Goal: Communication & Community: Answer question/provide support

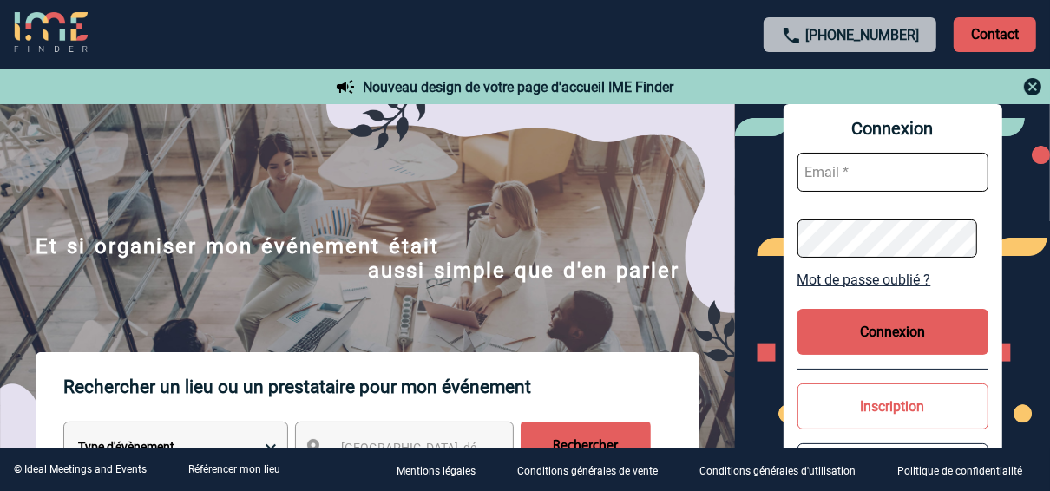
type input "[EMAIL_ADDRESS][DOMAIN_NAME]"
click at [893, 333] on button "Connexion" at bounding box center [892, 332] width 191 height 46
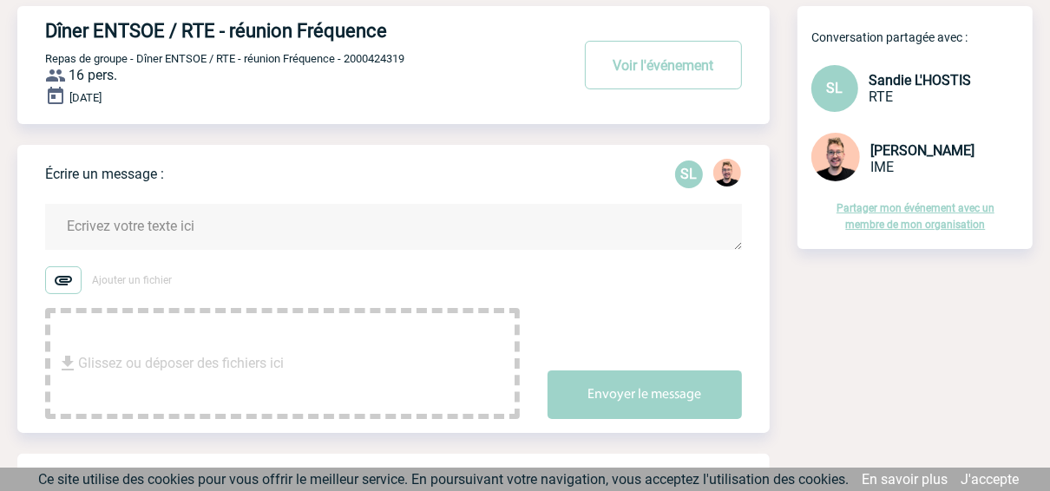
scroll to position [69, 0]
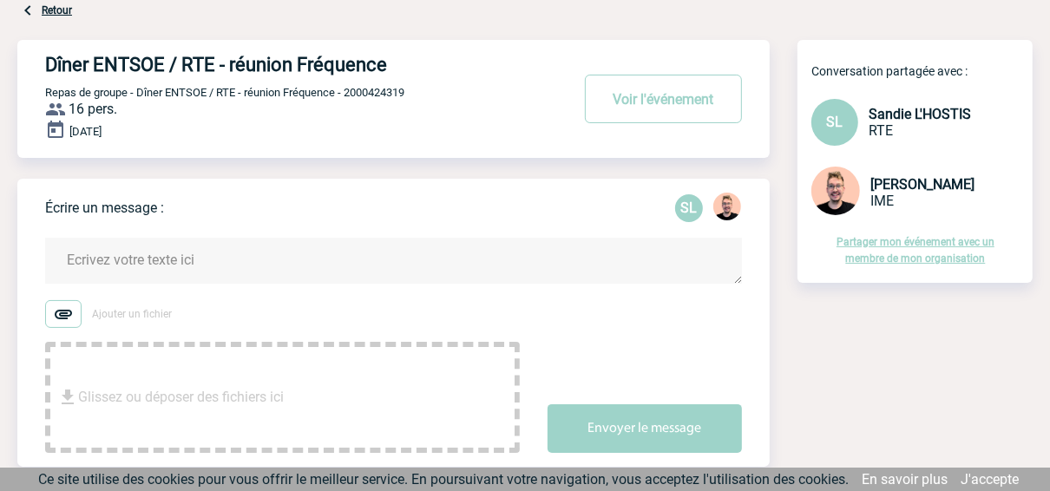
click at [123, 273] on textarea at bounding box center [393, 261] width 697 height 46
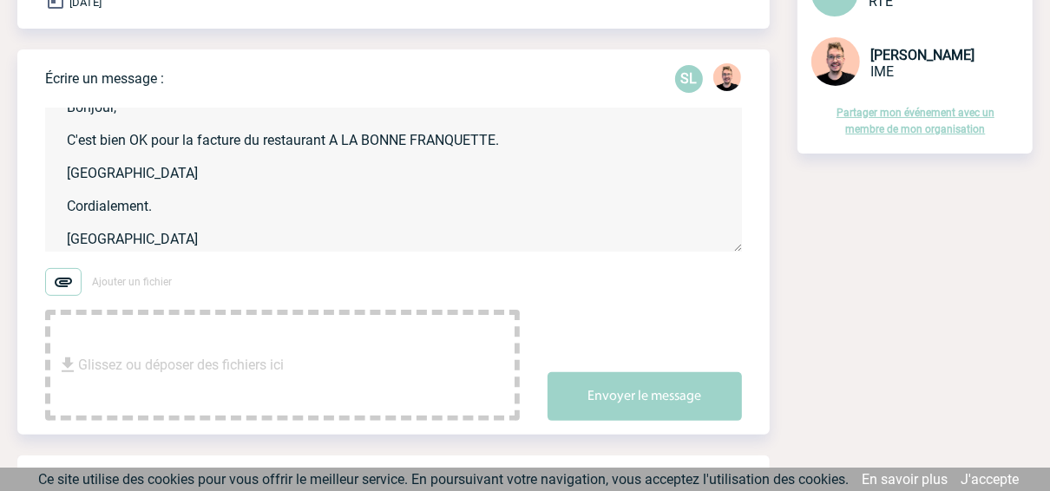
scroll to position [208, 0]
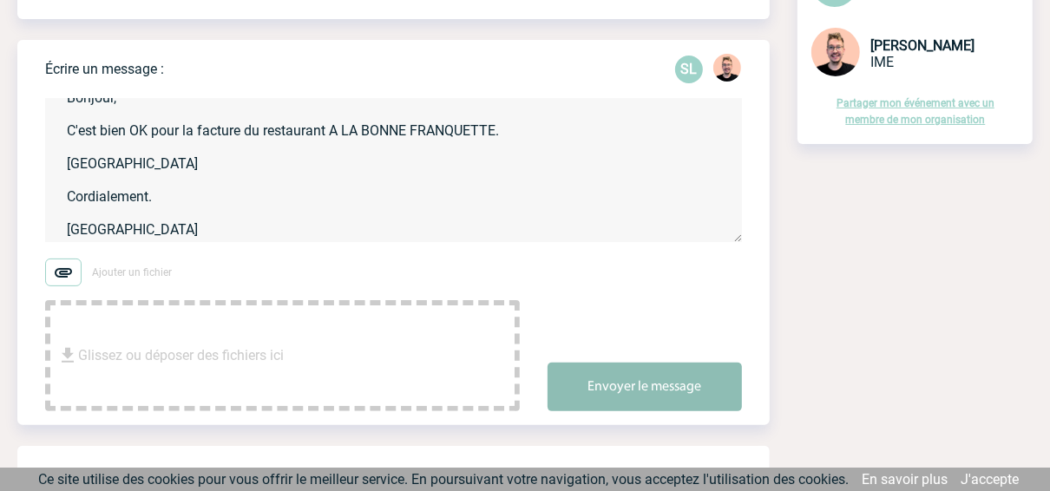
type textarea "Bonjour, C'est bien OK pour la facture du restaurant A LA BONNE FRANQUETTE. [GE…"
click at [627, 391] on button "Envoyer le message" at bounding box center [645, 387] width 194 height 49
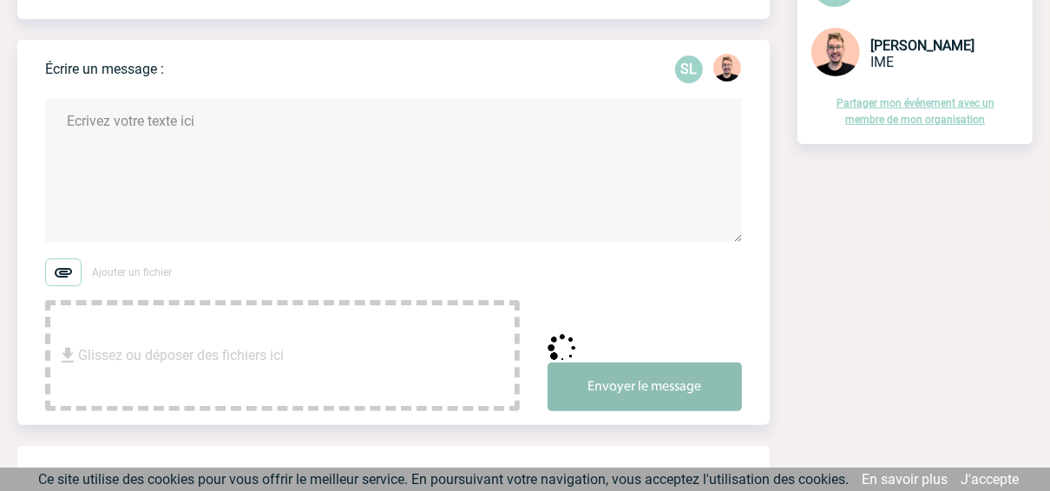
scroll to position [0, 0]
